Goal: Task Accomplishment & Management: Manage account settings

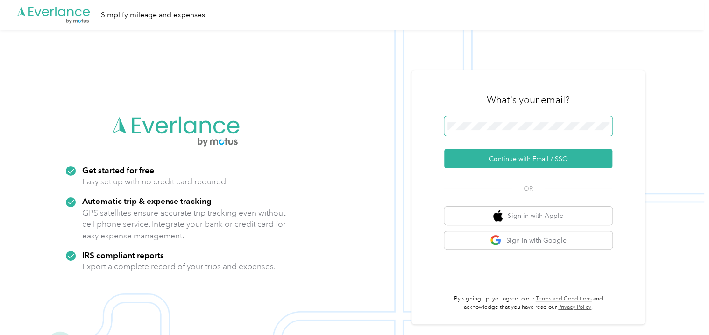
click at [486, 118] on span at bounding box center [528, 126] width 168 height 20
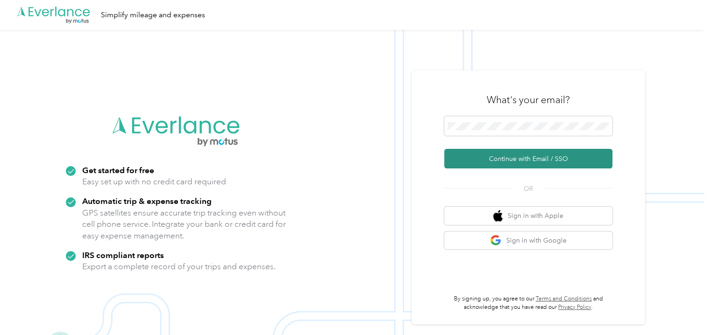
click at [501, 155] on button "Continue with Email / SSO" at bounding box center [528, 159] width 168 height 20
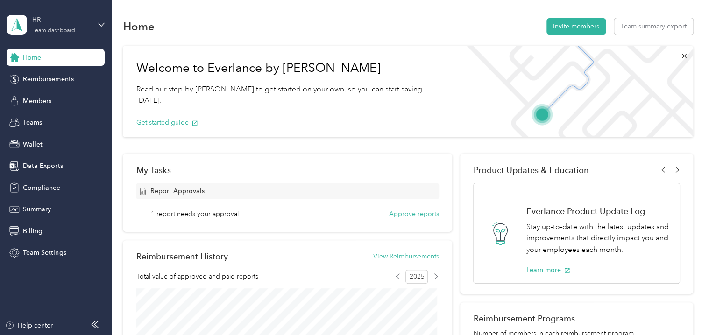
click at [70, 22] on div "HR" at bounding box center [61, 20] width 58 height 10
click at [64, 78] on div "Team dashboard" at bounding box center [106, 76] width 184 height 16
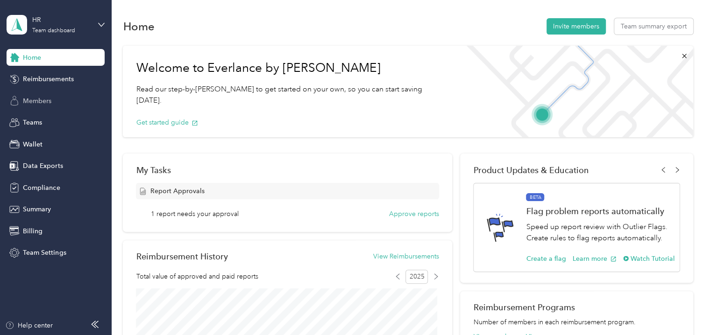
click at [40, 103] on span "Members" at bounding box center [37, 101] width 28 height 10
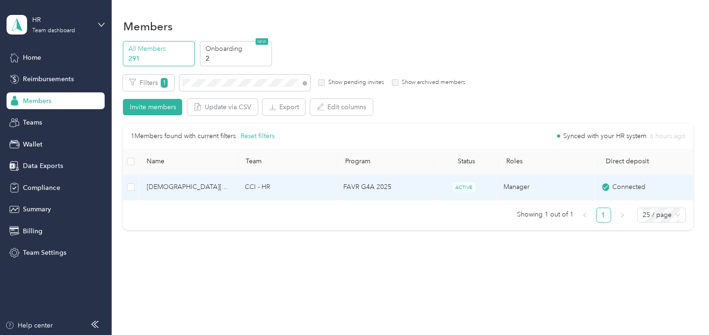
click at [181, 185] on span "Kristen Hoefler" at bounding box center [188, 187] width 84 height 10
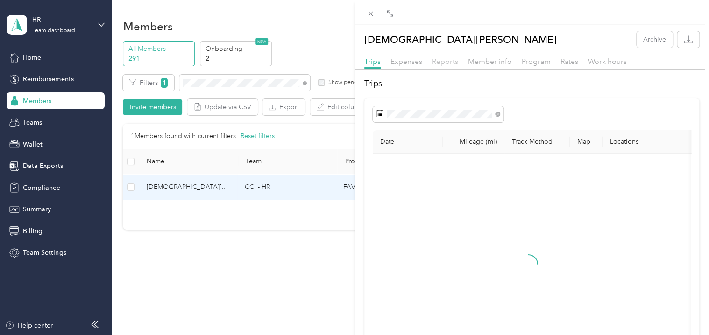
click at [439, 61] on span "Reports" at bounding box center [445, 61] width 26 height 9
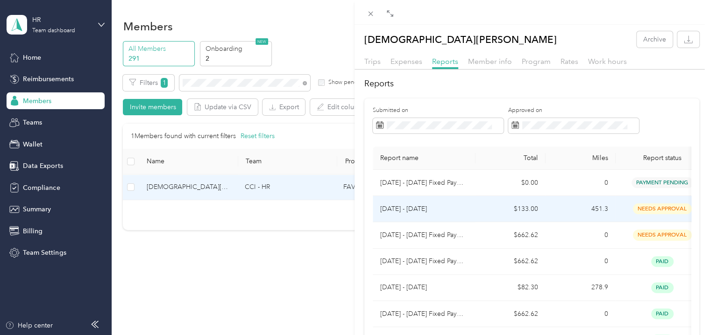
click at [400, 206] on p "Sep 1 - 30, 2025" at bounding box center [424, 209] width 88 height 10
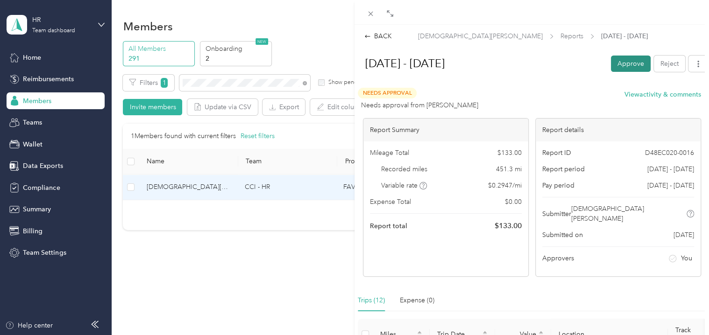
click at [622, 62] on button "Approve" at bounding box center [631, 64] width 40 height 16
